Goal: Information Seeking & Learning: Learn about a topic

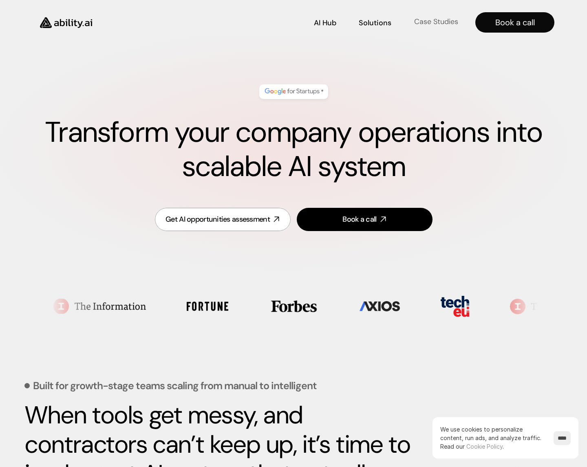
click at [453, 23] on p "Case Studies" at bounding box center [436, 22] width 44 height 10
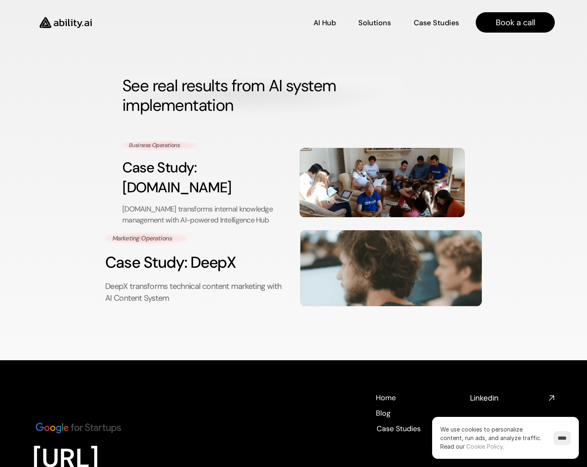
click at [218, 257] on div "Marketing Operations Case Study: DeepX DeepX transforms technical content marke…" at bounding box center [196, 268] width 182 height 73
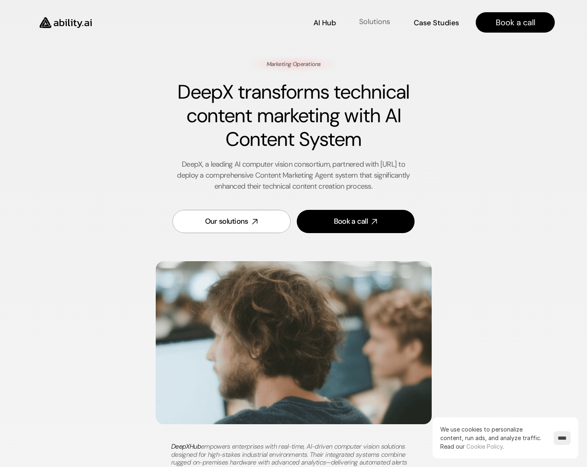
click at [371, 26] on p "Solutions" at bounding box center [374, 22] width 31 height 10
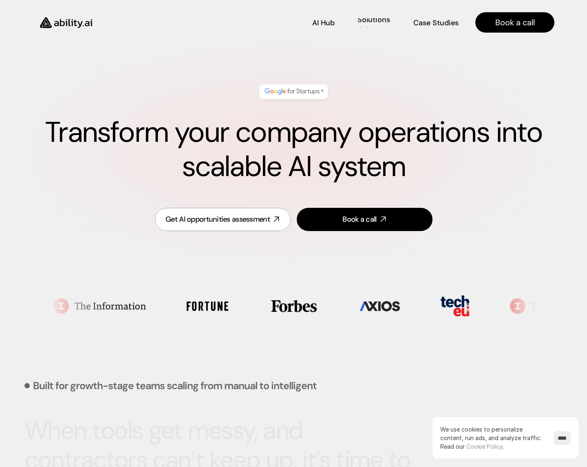
scroll to position [339, 0]
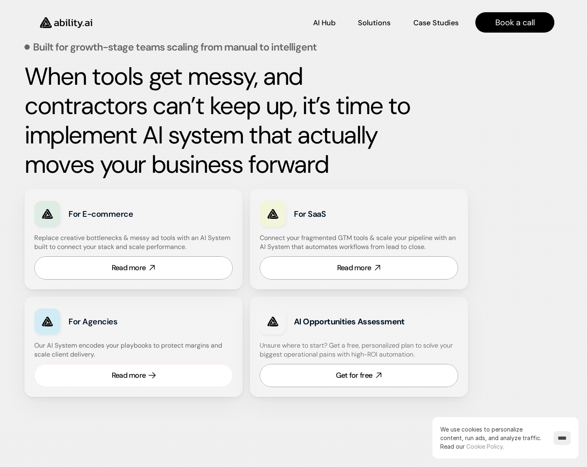
click at [143, 378] on div "Read more" at bounding box center [129, 376] width 34 height 10
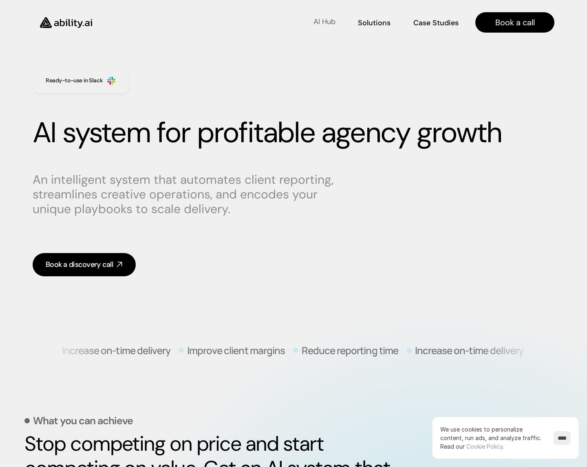
click at [324, 24] on p "AI Hub" at bounding box center [325, 22] width 22 height 10
